Goal: Task Accomplishment & Management: Use online tool/utility

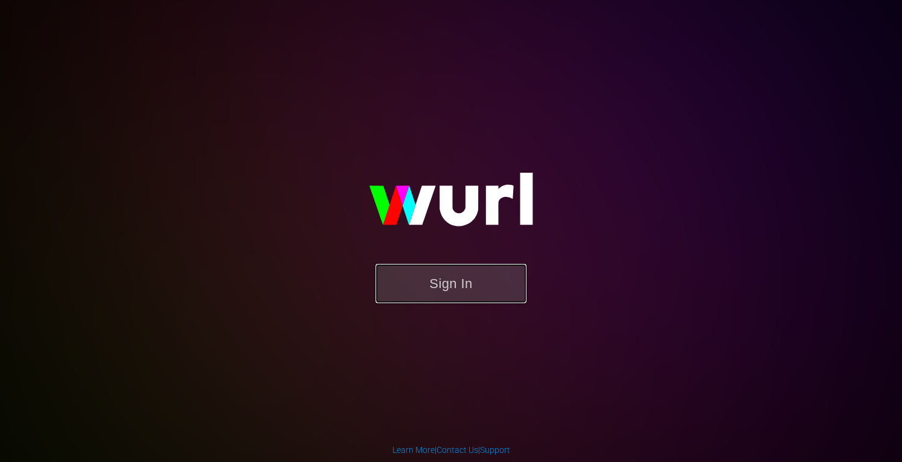
click at [445, 278] on button "Sign In" at bounding box center [450, 283] width 151 height 39
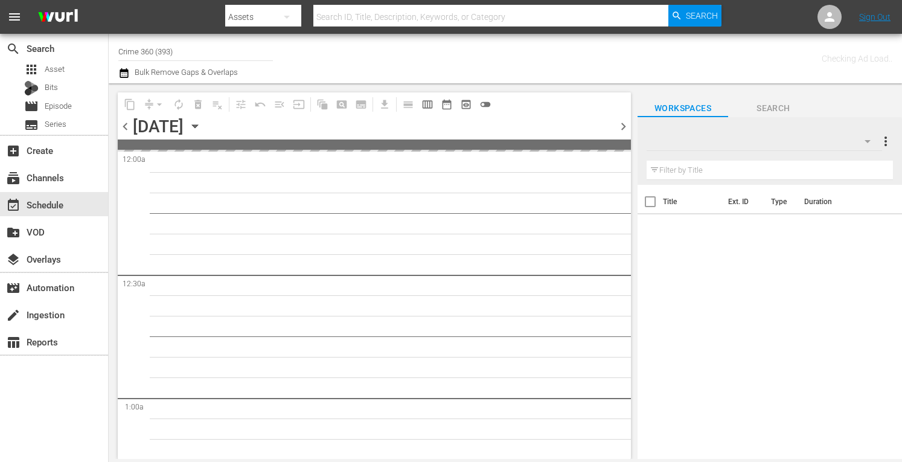
click at [138, 54] on input "Crime 360 (393)" at bounding box center [195, 51] width 155 height 29
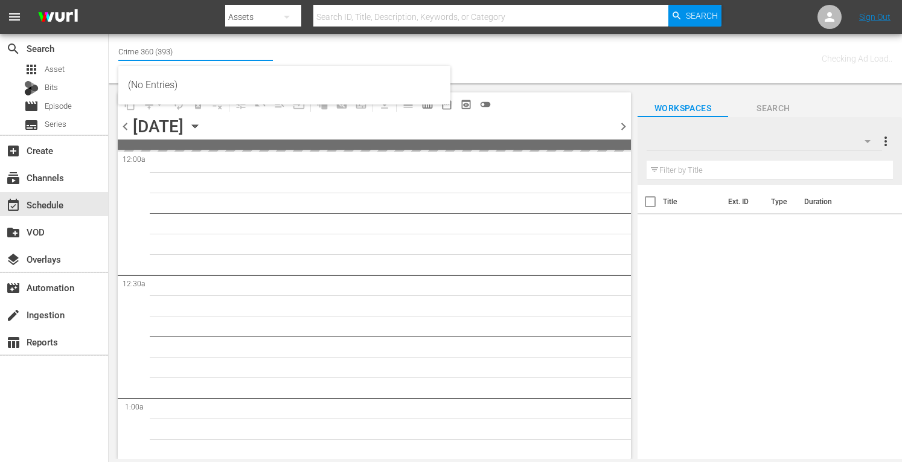
click at [138, 54] on input "Crime 360 (393)" at bounding box center [195, 51] width 155 height 29
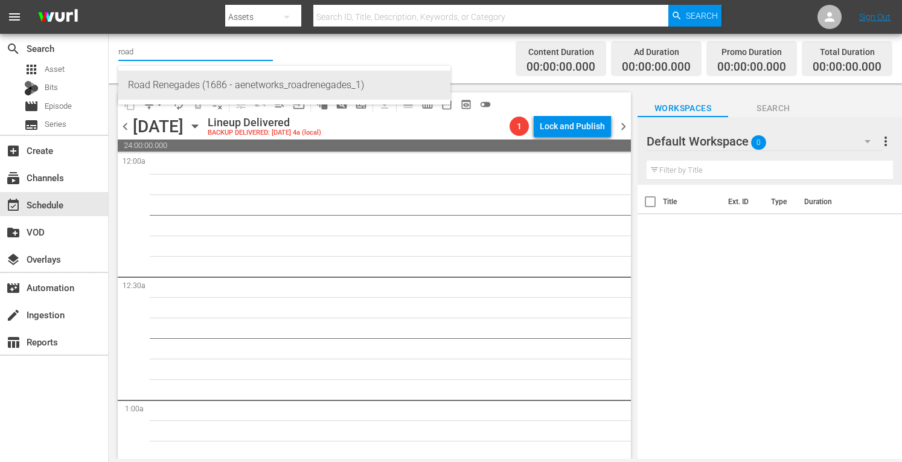
click at [192, 88] on div "Road Renegades (1686 - aenetworks_roadrenegades_1)" at bounding box center [284, 85] width 313 height 29
type input "Road Renegades (1686 - aenetworks_roadrenegades_1)"
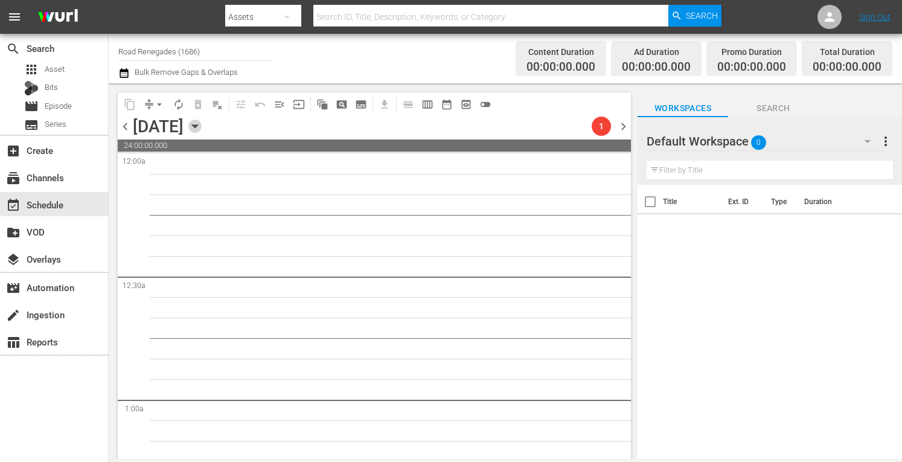
click at [202, 127] on icon "button" at bounding box center [194, 125] width 13 height 13
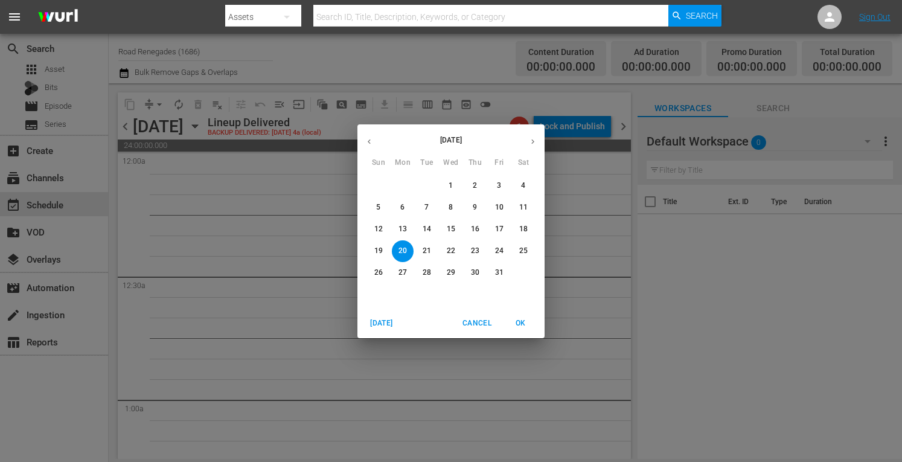
click at [383, 317] on span "[DATE]" at bounding box center [381, 323] width 29 height 13
click at [473, 176] on button "4" at bounding box center [475, 186] width 22 height 22
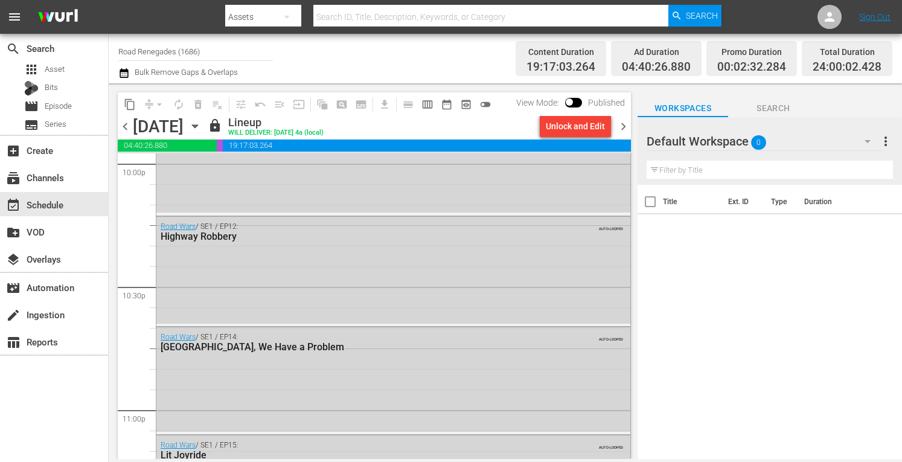
scroll to position [5604, 0]
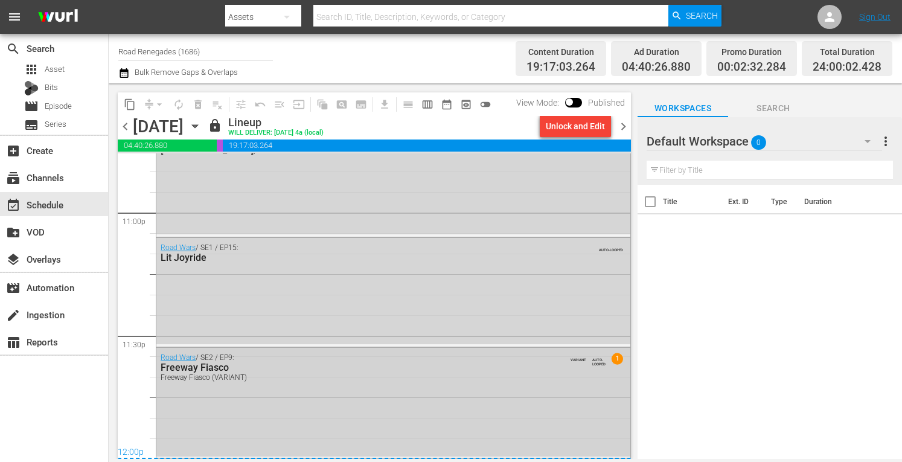
click at [361, 406] on div "Road Wars / SE2 / EP9: Freeway Fiasco Freeway Fiasco (VARIANT) VARIANT AUTO-LOO…" at bounding box center [393, 402] width 474 height 108
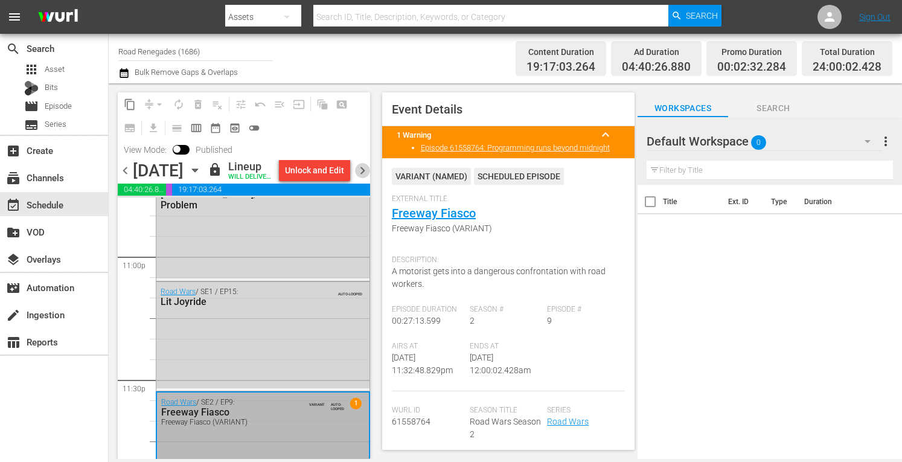
click at [357, 178] on span "chevron_right" at bounding box center [362, 170] width 15 height 15
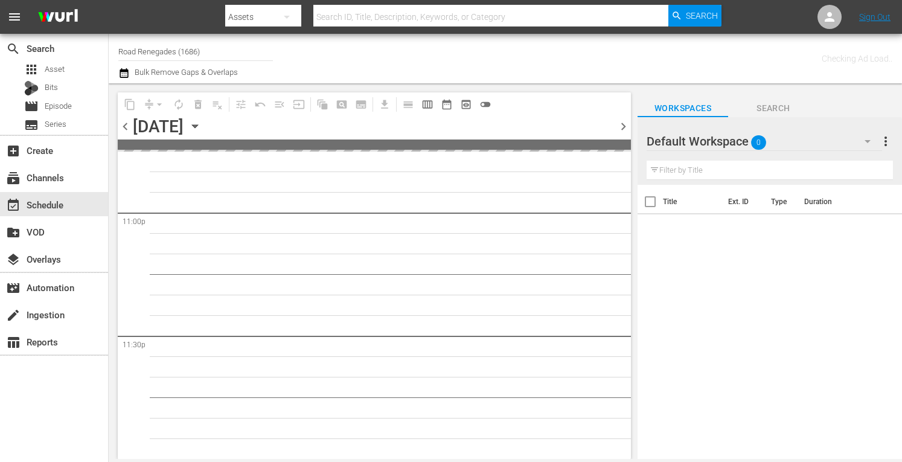
scroll to position [5603, 0]
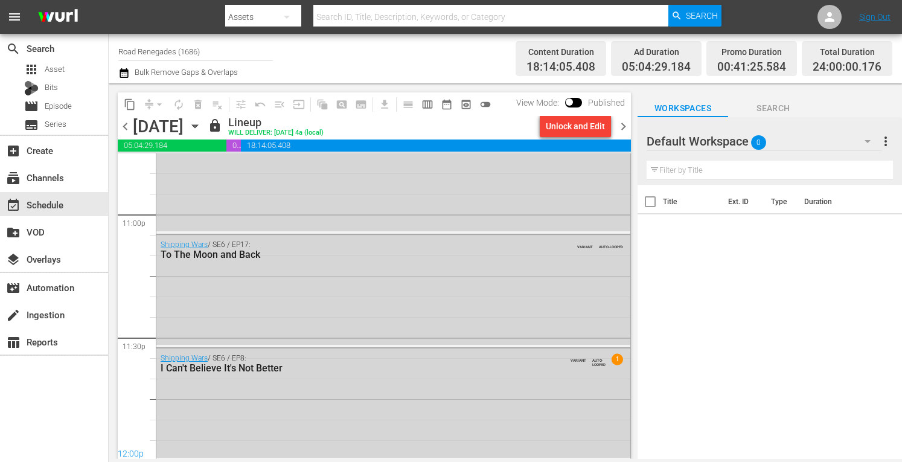
click at [718, 368] on div "Title Ext. ID Type Duration" at bounding box center [769, 323] width 264 height 276
